Goal: Transaction & Acquisition: Purchase product/service

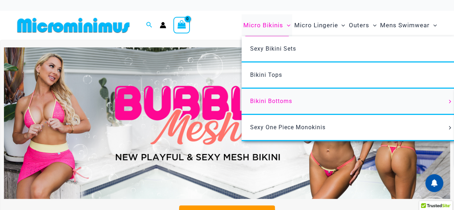
click at [282, 101] on span "Bikini Bottoms" at bounding box center [271, 101] width 42 height 7
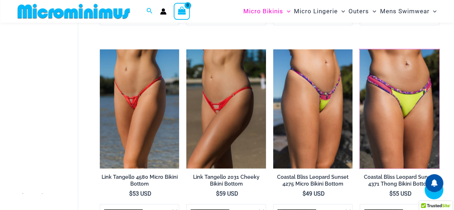
scroll to position [568, 0]
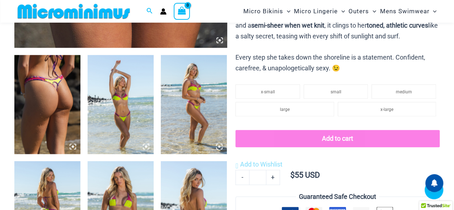
scroll to position [322, 0]
